Goal: Transaction & Acquisition: Subscribe to service/newsletter

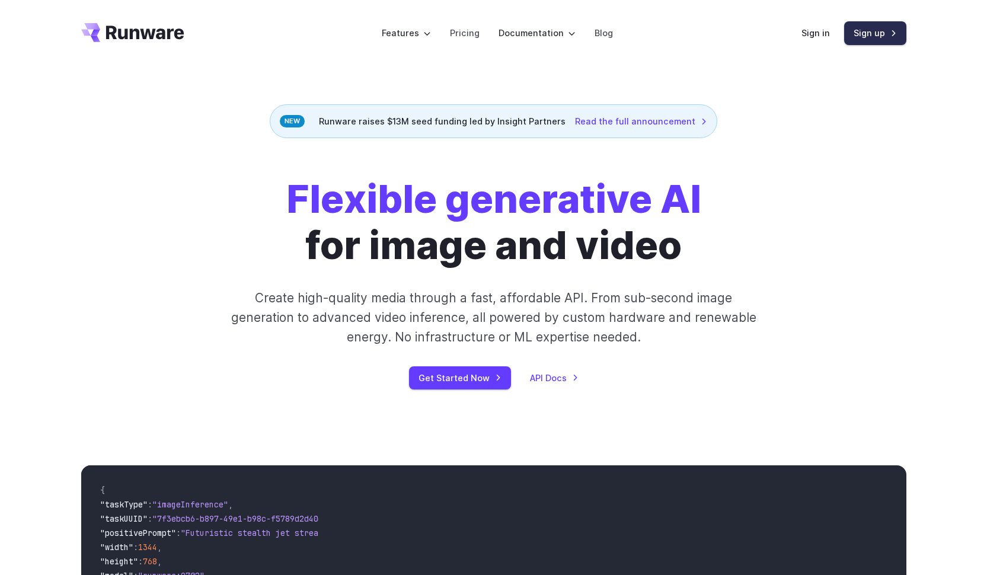
click at [869, 33] on link "Sign up" at bounding box center [875, 32] width 62 height 23
click at [458, 372] on link "Get Started Now" at bounding box center [460, 377] width 102 height 23
drag, startPoint x: 196, startPoint y: 33, endPoint x: 104, endPoint y: 32, distance: 92.5
click at [104, 32] on header "Features Tasks Image generation Video generation Sonic Inference Engine™ Models…" at bounding box center [494, 33] width 854 height 66
click at [142, 35] on icon "Go to /" at bounding box center [132, 32] width 103 height 19
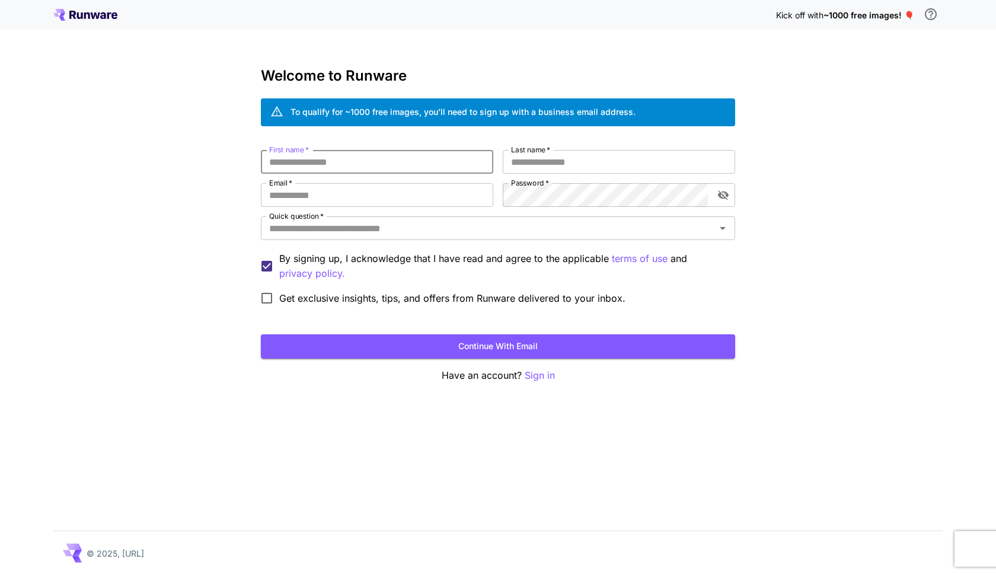
click at [94, 14] on icon at bounding box center [85, 15] width 64 height 12
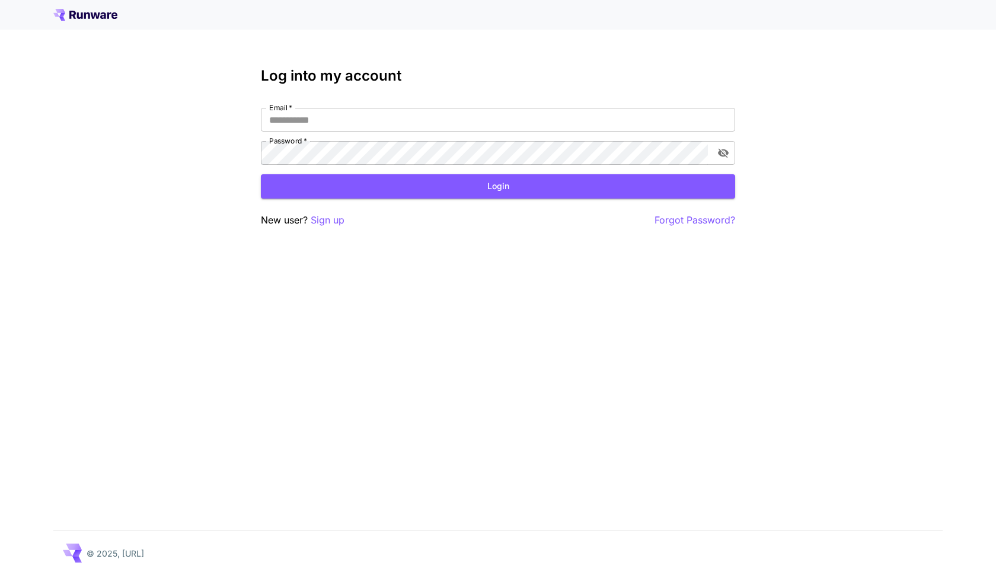
click at [86, 14] on icon at bounding box center [87, 15] width 6 height 7
